Goal: Book appointment/travel/reservation

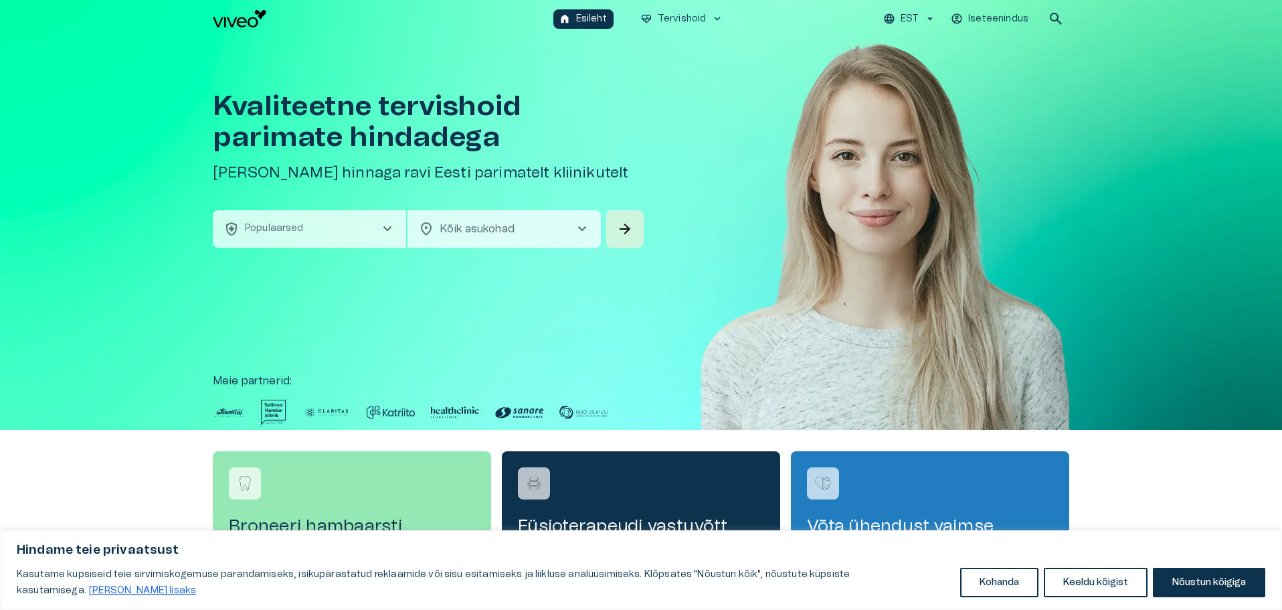
click at [339, 234] on button "health_and_safety Populaarsed chevron_right" at bounding box center [309, 228] width 193 height 37
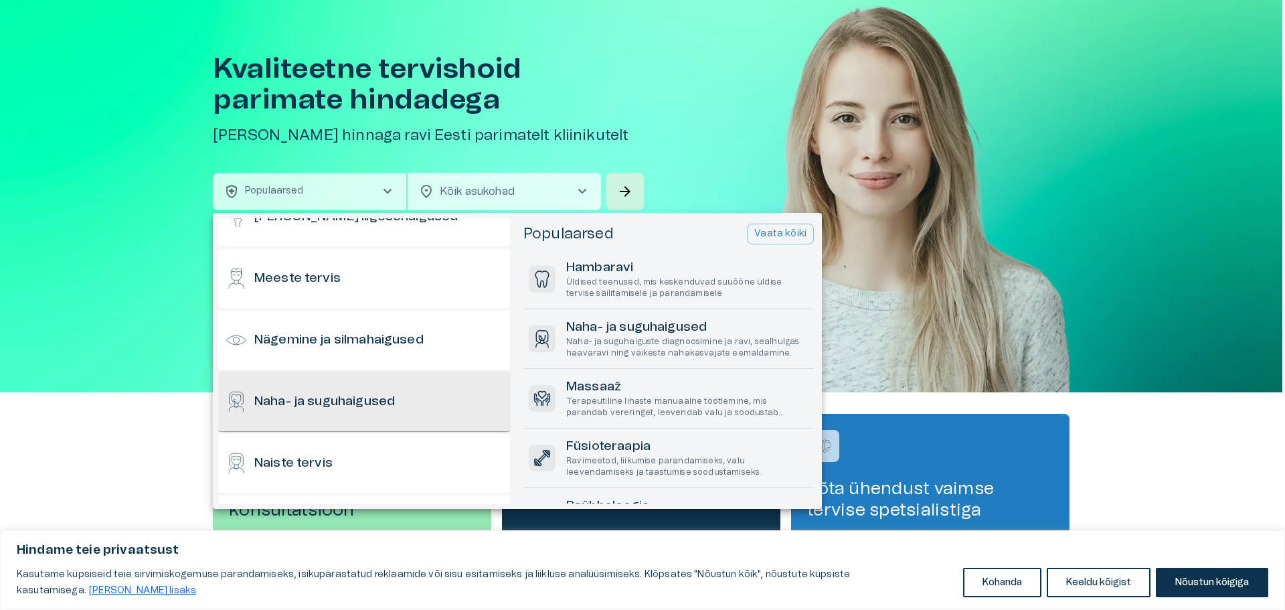
scroll to position [468, 0]
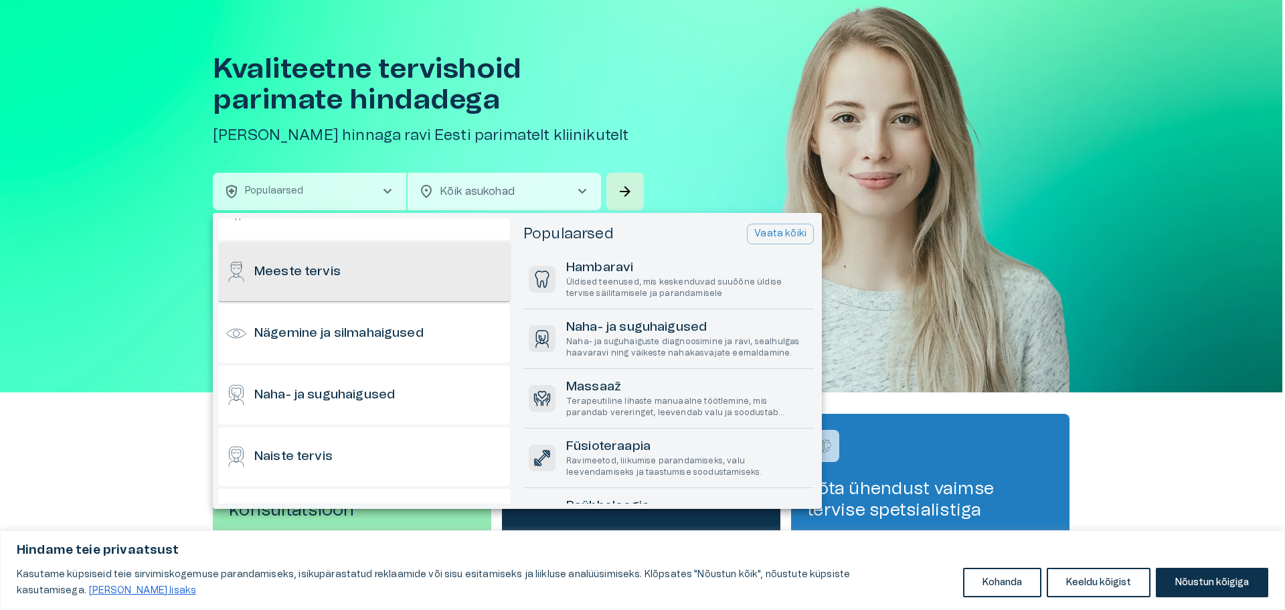
click at [314, 278] on h6 "Meeste tervis" at bounding box center [297, 272] width 86 height 18
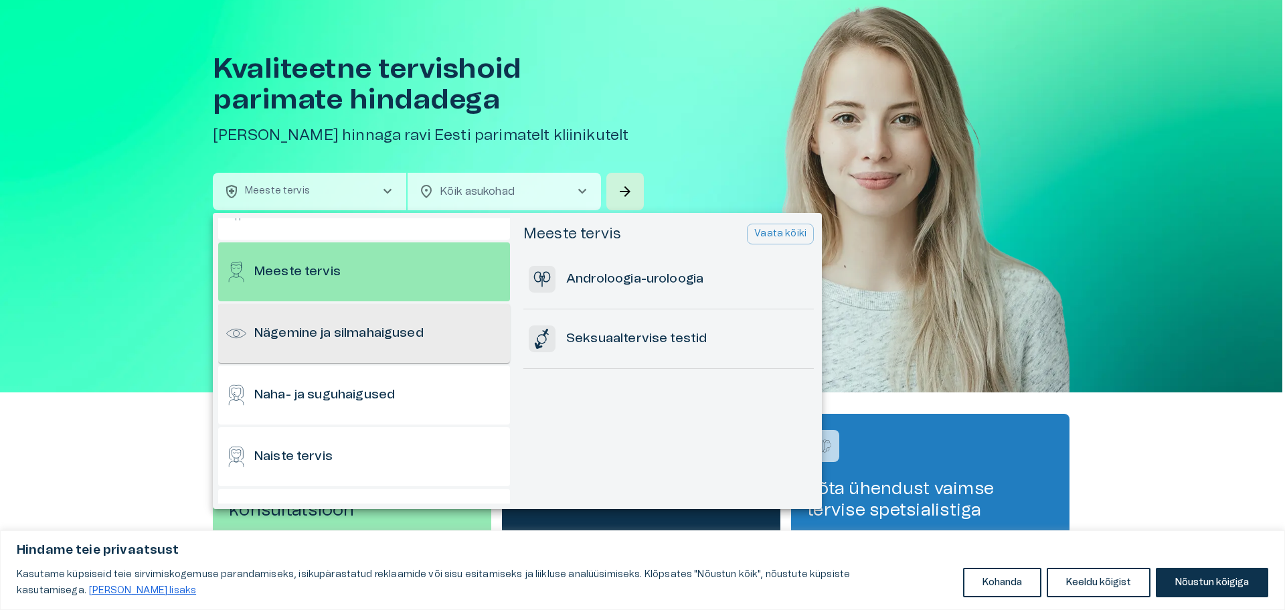
click at [334, 334] on h6 "Nägemine ja silmahaigused" at bounding box center [338, 334] width 169 height 18
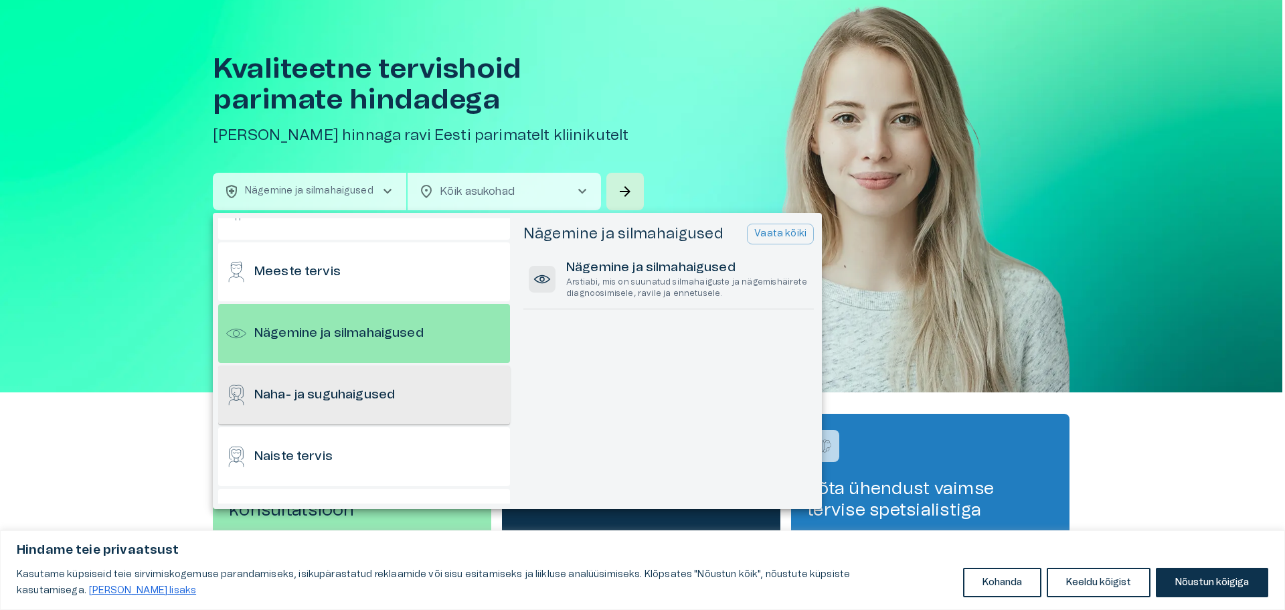
click at [329, 408] on div "Naha- ja suguhaigused" at bounding box center [364, 394] width 292 height 59
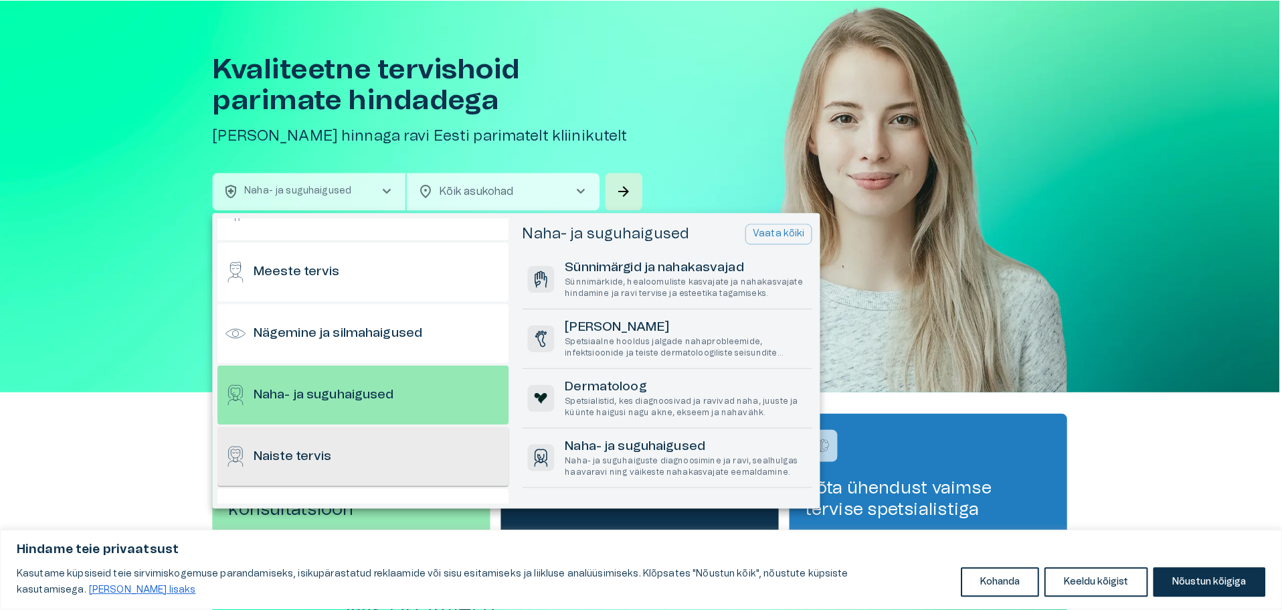
scroll to position [0, 0]
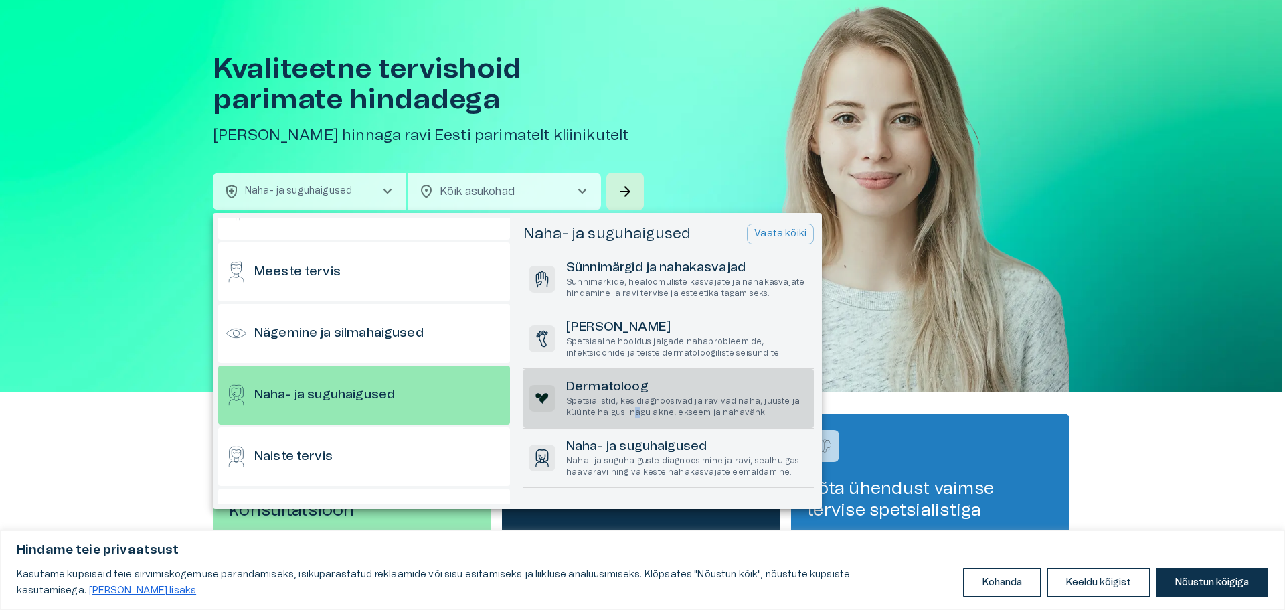
click at [632, 418] on p "Spetsialistid, kes diagnoosivad ja ravivad naha, juuste ja küünte haigusi nagu …" at bounding box center [687, 406] width 242 height 23
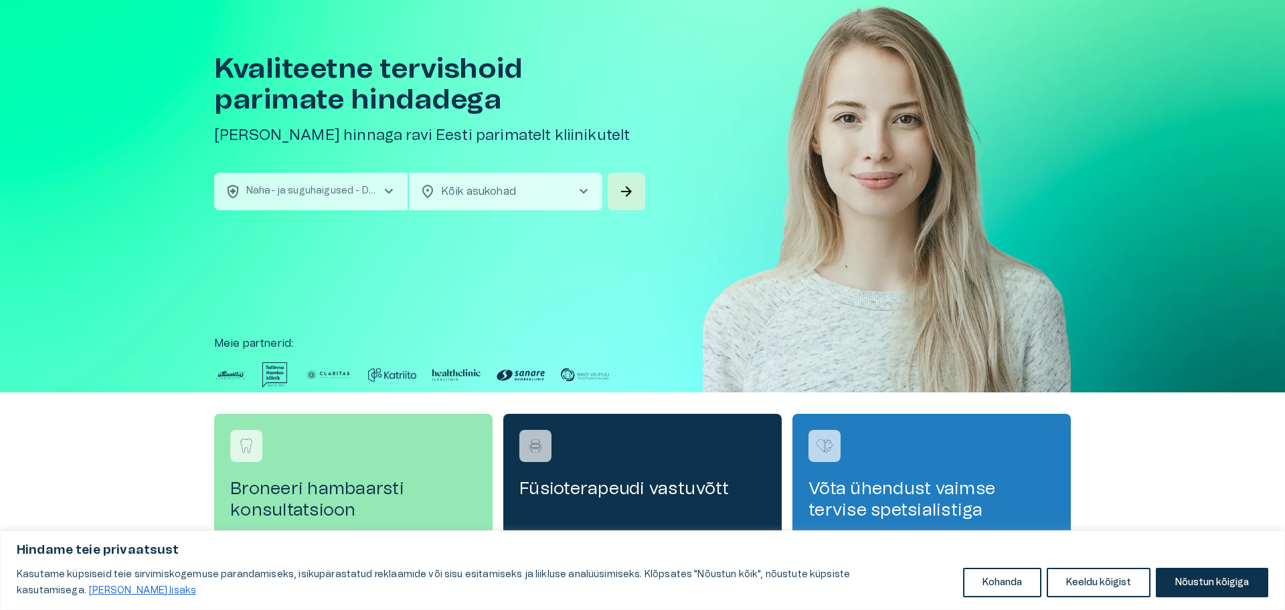
click at [506, 183] on body "Hindame teie privaatsust Kasutame küpsiseid teie sirvimiskogemuse parandamiseks…" at bounding box center [642, 268] width 1285 height 610
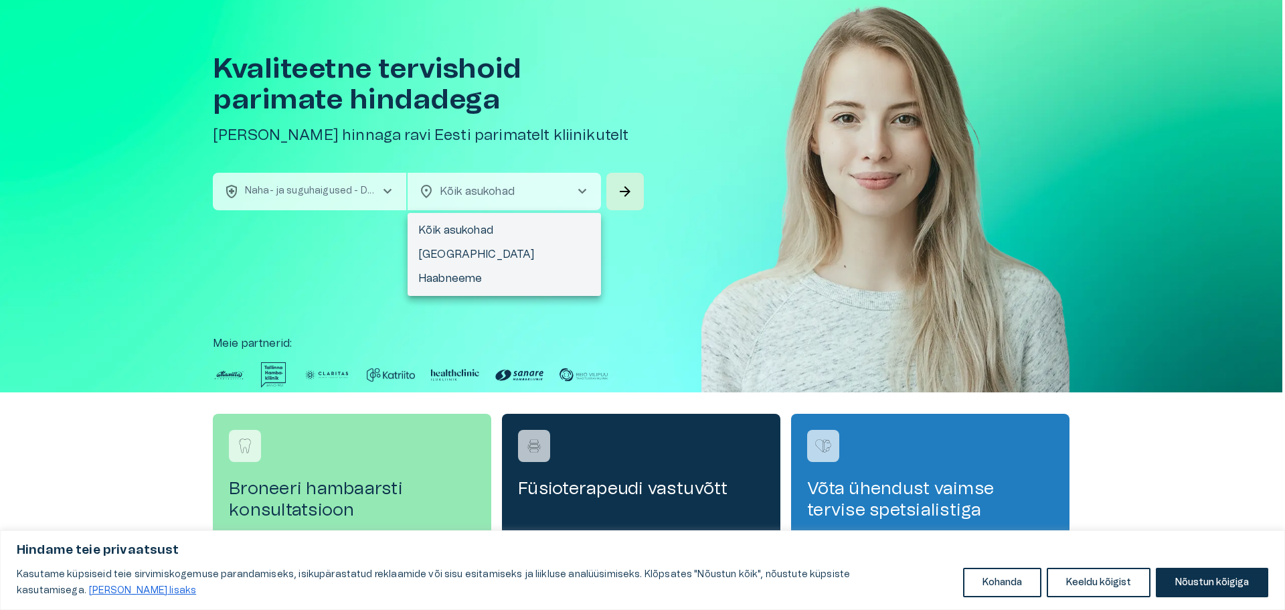
click at [496, 256] on li "[GEOGRAPHIC_DATA]" at bounding box center [503, 254] width 193 height 24
type input "**********"
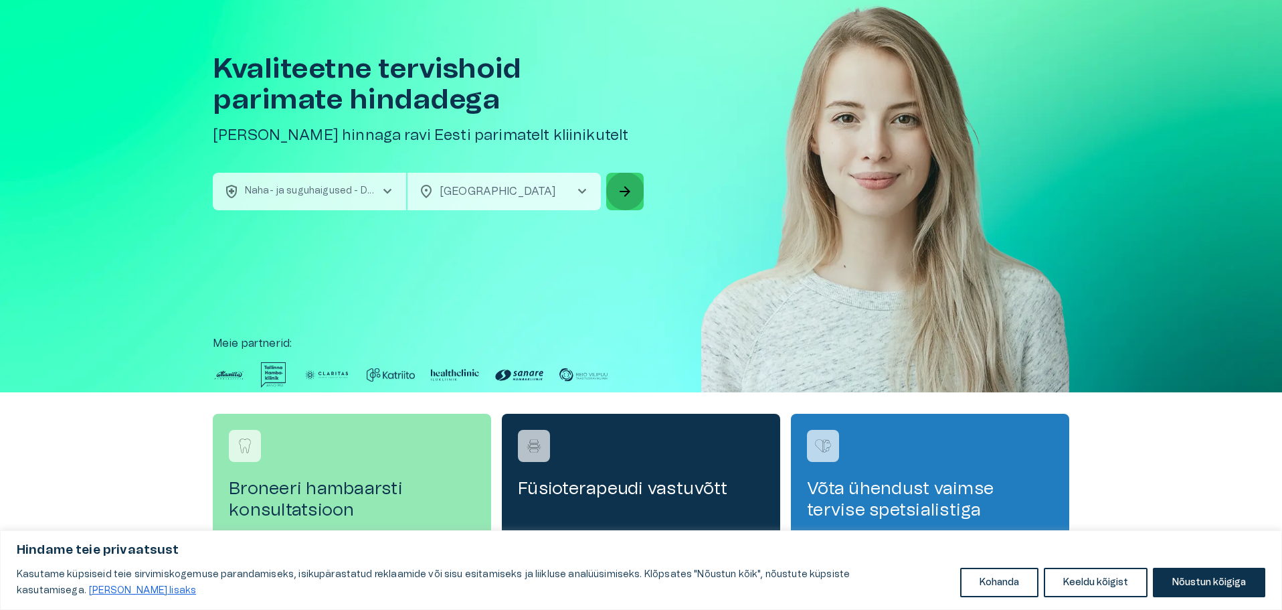
click at [629, 193] on span "arrow_forward" at bounding box center [625, 191] width 16 height 16
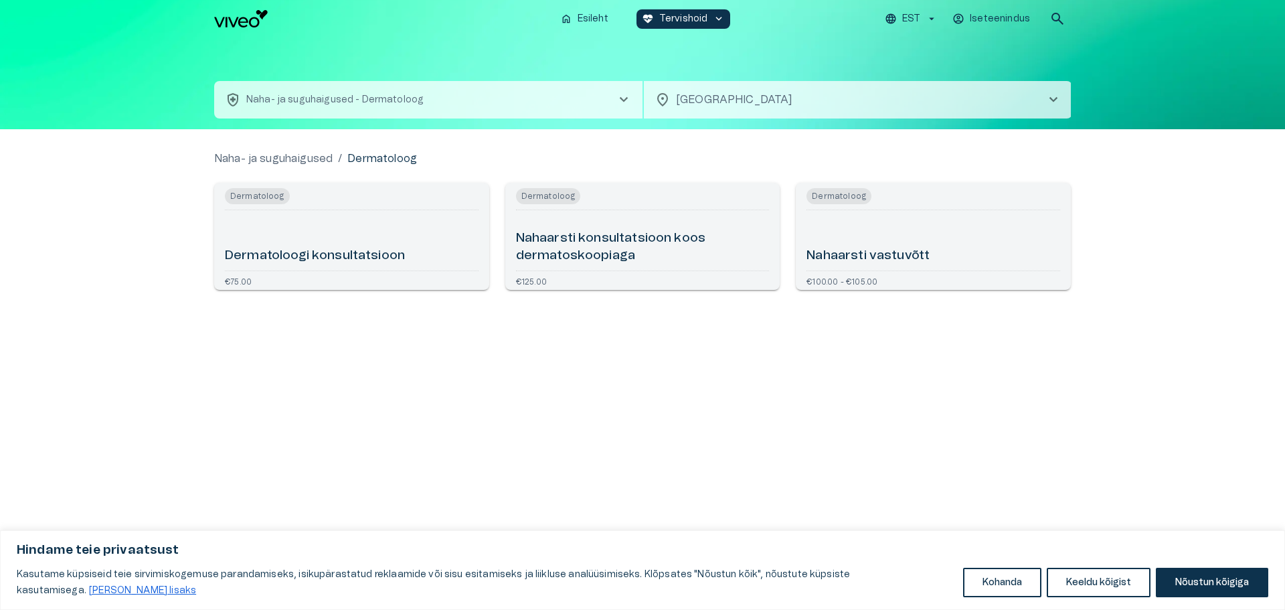
click at [405, 259] on h6 "Dermatoloogi konsultatsioon" at bounding box center [315, 256] width 180 height 18
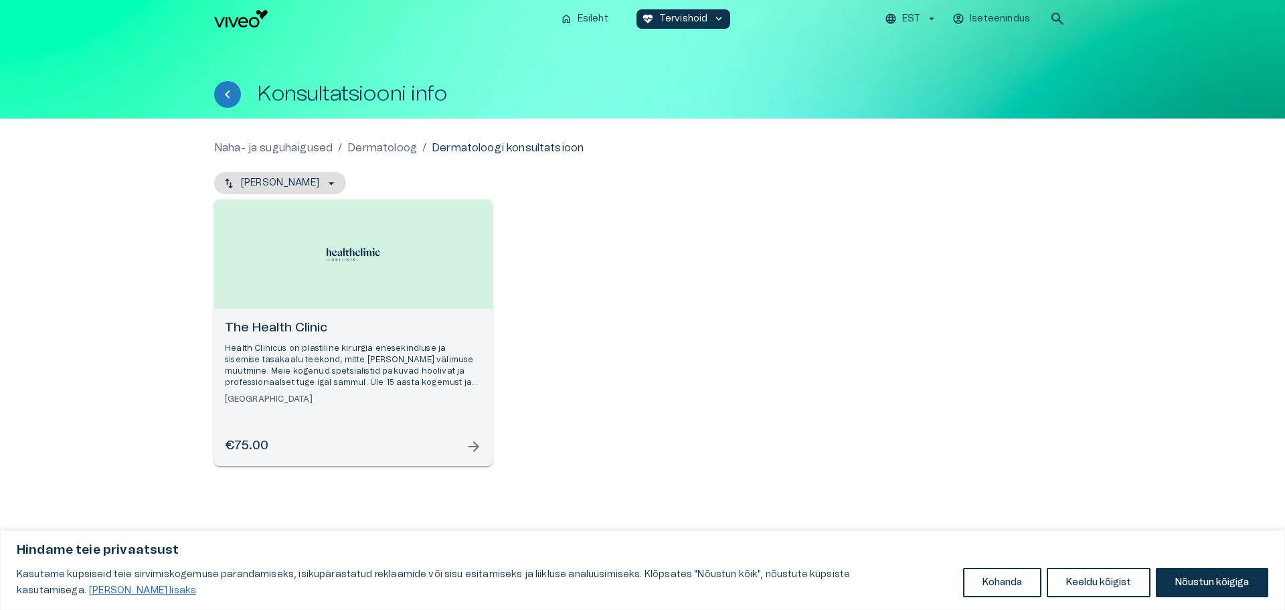
click at [274, 327] on h6 "The Health Clinic" at bounding box center [353, 328] width 257 height 18
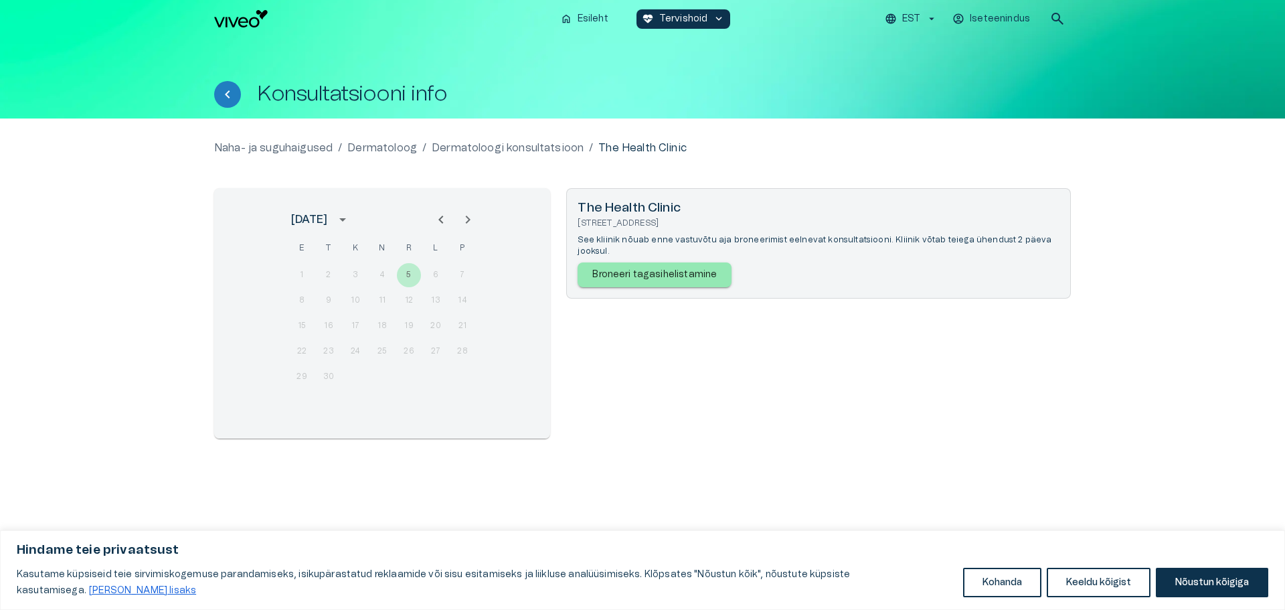
click at [442, 270] on div "1 2 3 4 5 6 7" at bounding box center [382, 275] width 214 height 24
click at [440, 302] on div "8 9 10 11 12 13 14" at bounding box center [382, 300] width 214 height 24
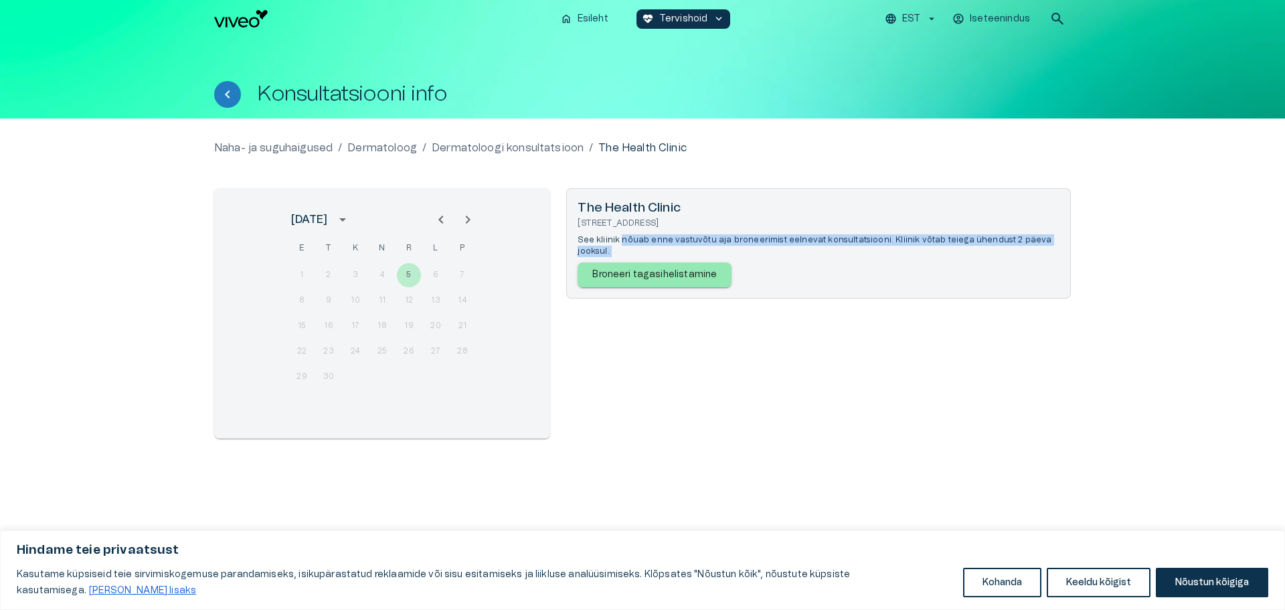
drag, startPoint x: 620, startPoint y: 239, endPoint x: 868, endPoint y: 246, distance: 249.0
click at [868, 246] on div "The Health Clinic [STREET_ADDRESS] See kliinik nõuab enne vastuvõtu aja broneer…" at bounding box center [818, 243] width 482 height 88
click at [868, 257] on link "Broneeri tagasihelistamine" at bounding box center [818, 272] width 482 height 30
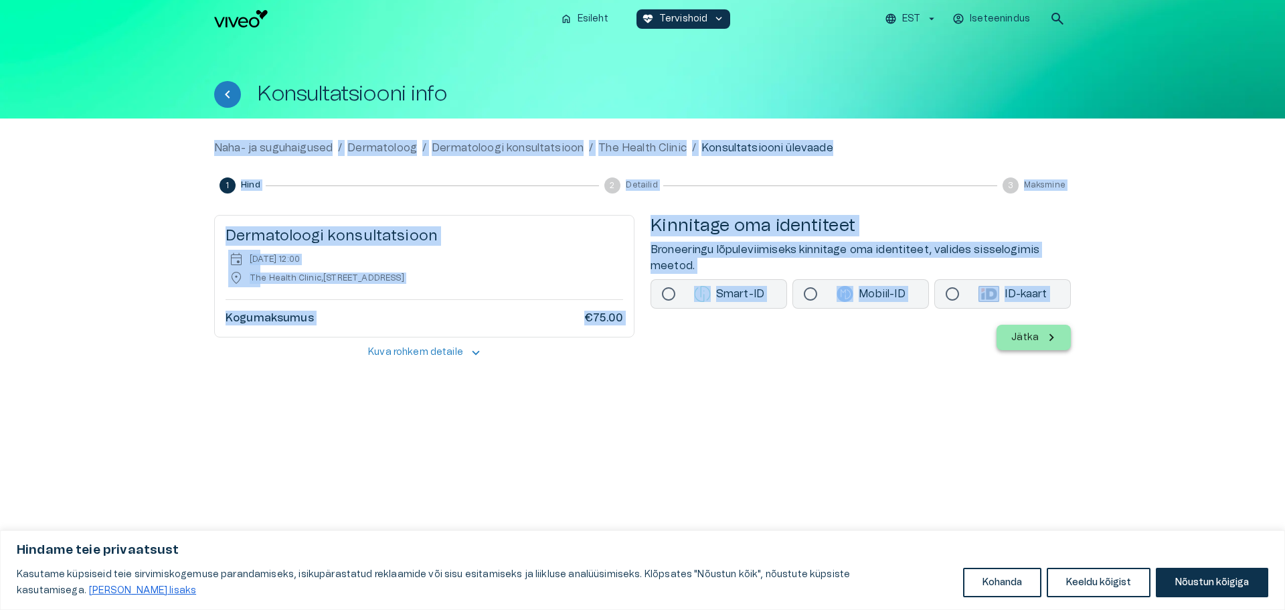
click at [684, 367] on div "Naha- ja suguhaigused / Dermatoloog / Dermatoloogi konsultatsioon / The Health …" at bounding box center [642, 263] width 856 height 247
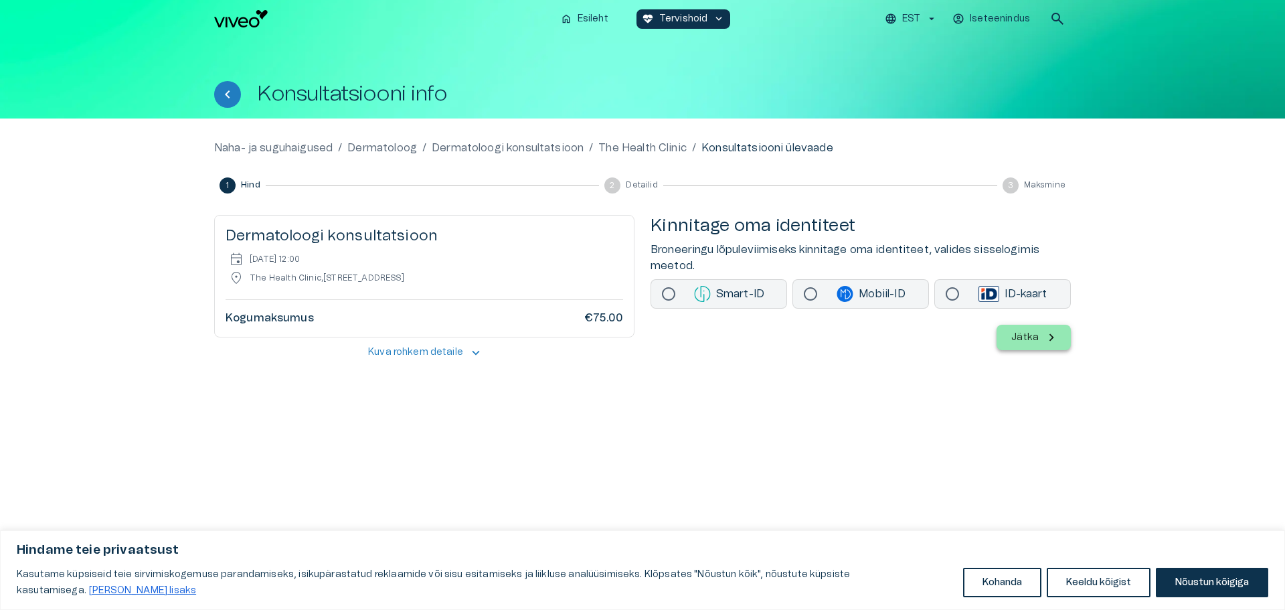
click at [423, 345] on button "Kuva rohkem detaile keyboard_arrow_up" at bounding box center [424, 352] width 420 height 25
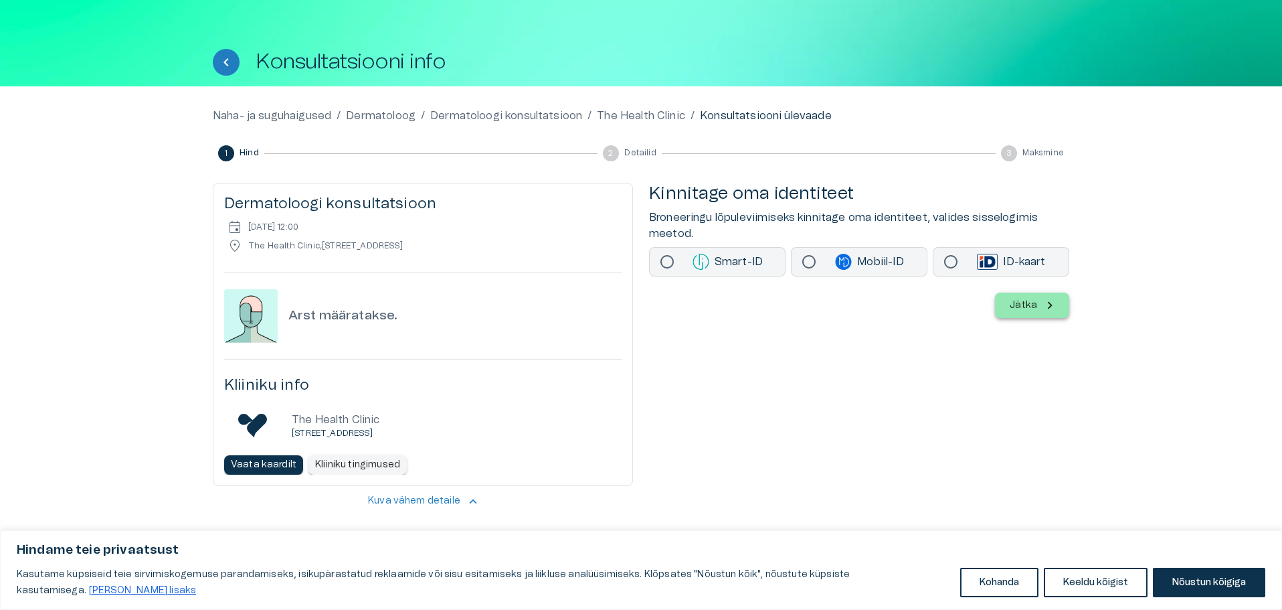
scroll to position [34, 0]
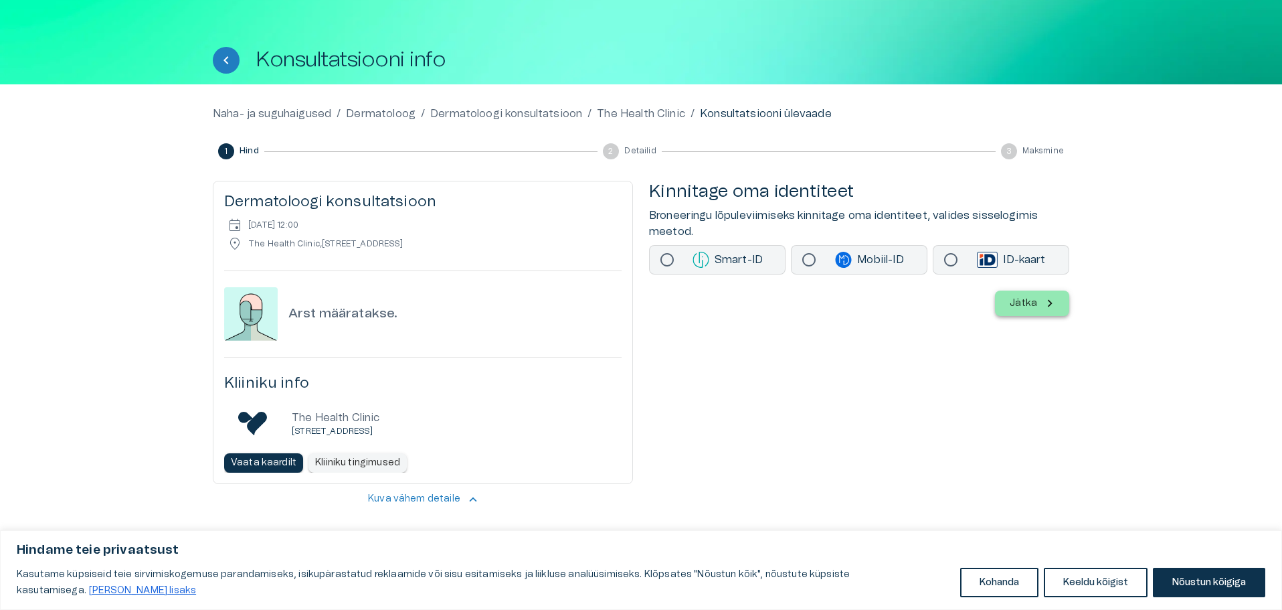
click at [460, 498] on button "Kuva vähem detaile keyboard_arrow_up" at bounding box center [423, 498] width 420 height 25
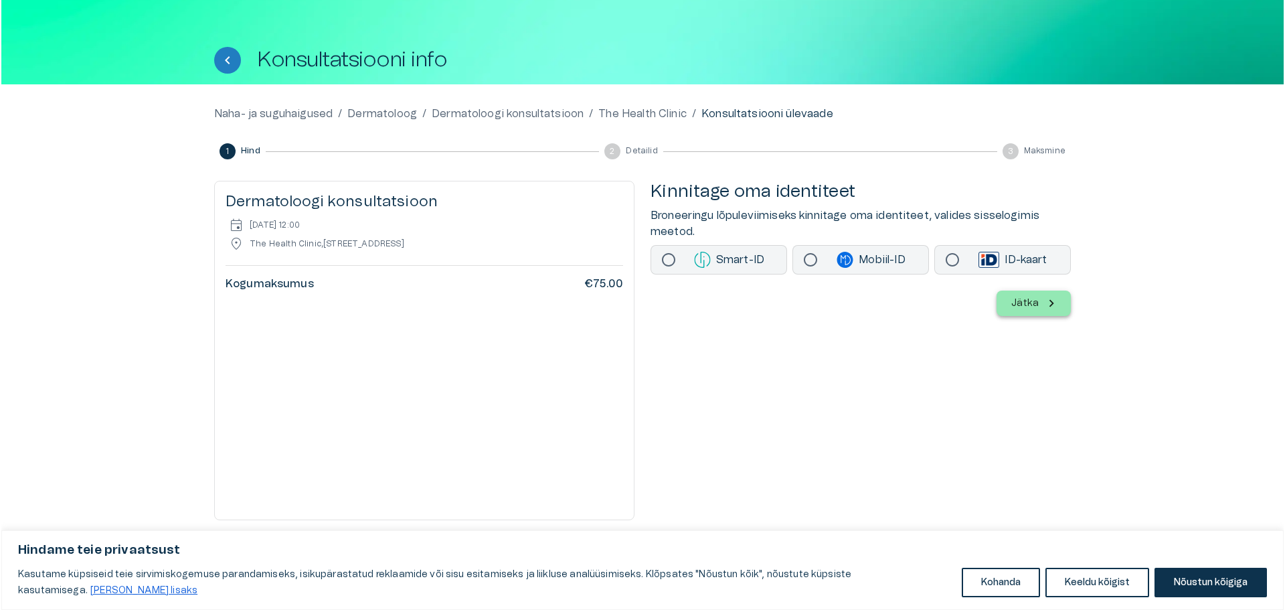
scroll to position [0, 0]
